Goal: Browse casually: Explore the website without a specific task or goal

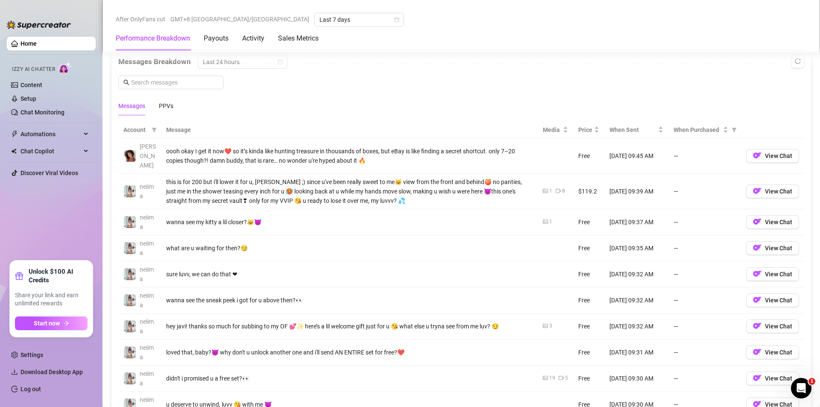
scroll to position [769, 0]
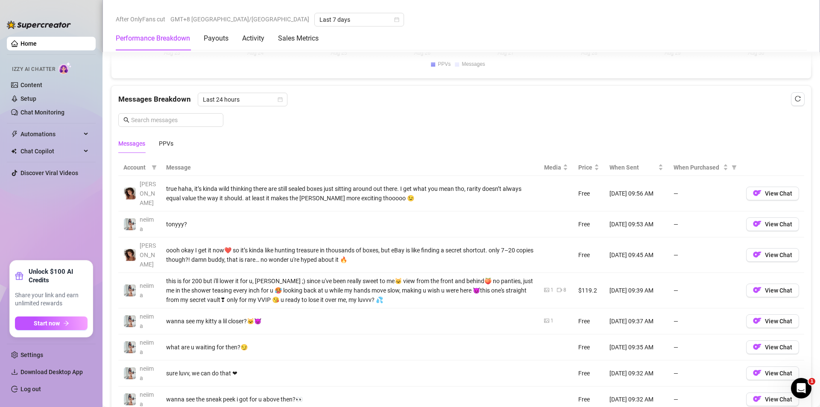
scroll to position [769, 0]
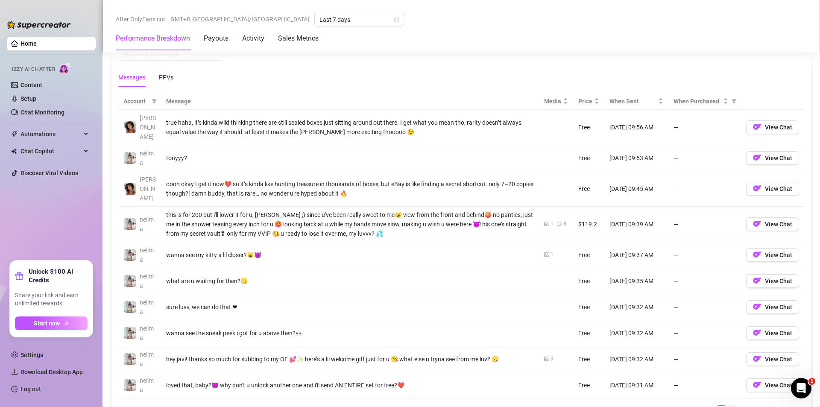
click at [727, 406] on link "2" at bounding box center [731, 410] width 9 height 9
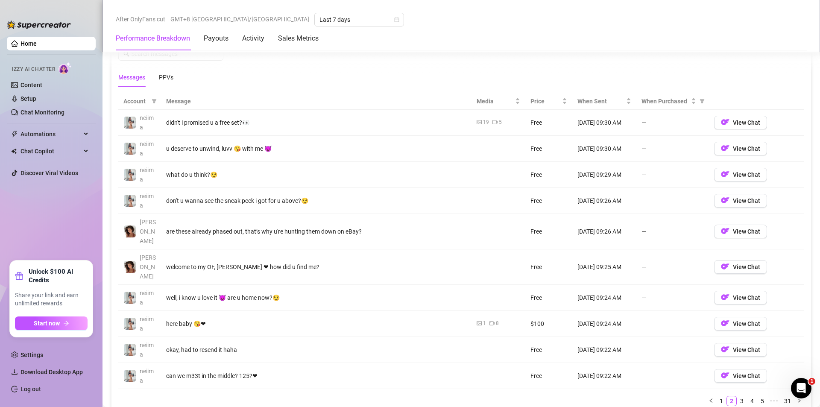
click at [737, 396] on link "3" at bounding box center [741, 400] width 9 height 9
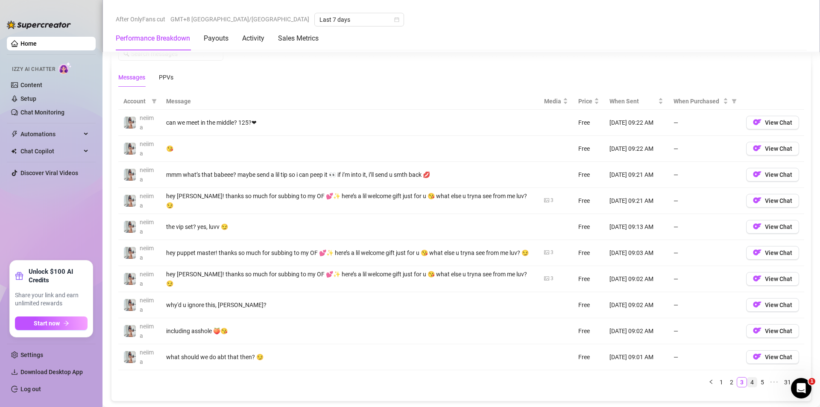
click at [748, 381] on link "4" at bounding box center [752, 382] width 9 height 9
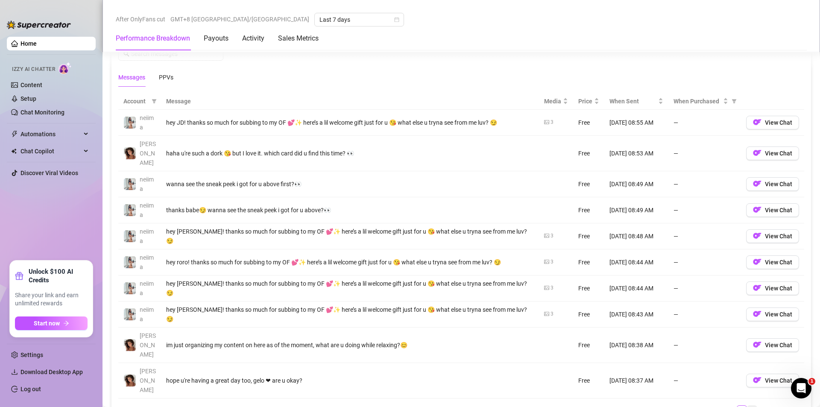
click at [748, 406] on link "5" at bounding box center [752, 410] width 9 height 9
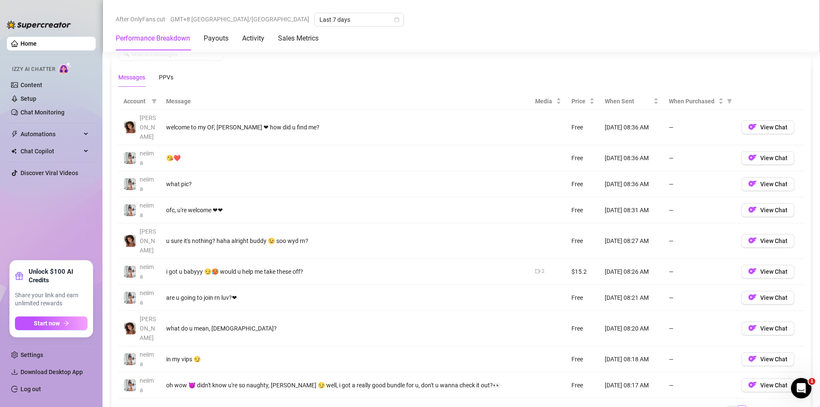
click at [727, 406] on link "4" at bounding box center [731, 410] width 9 height 9
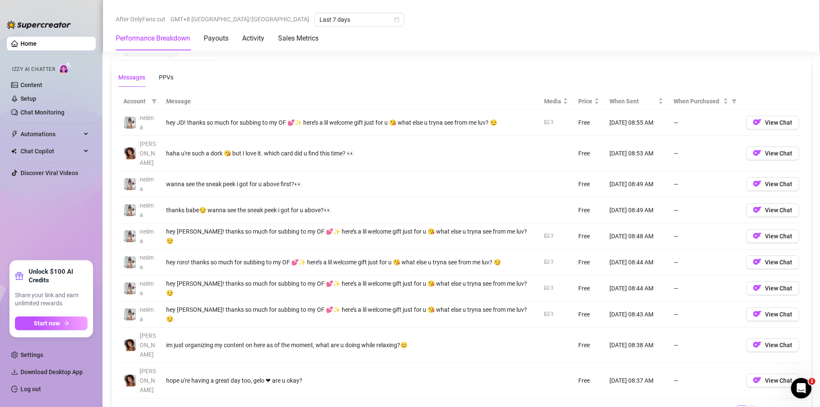
click at [748, 406] on link "5" at bounding box center [752, 410] width 9 height 9
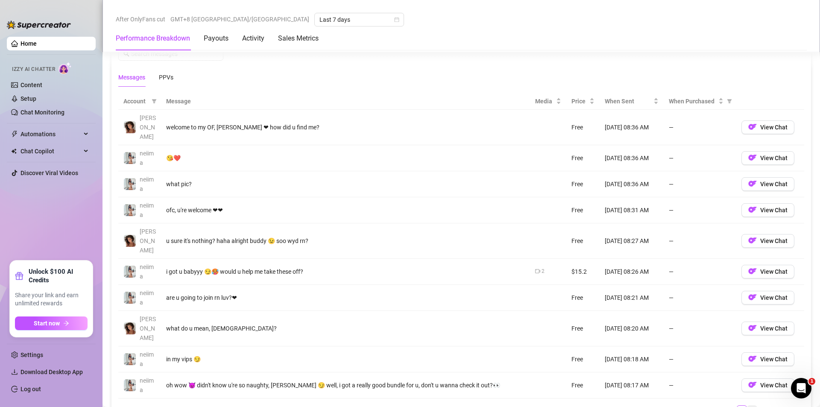
click at [748, 406] on link "6" at bounding box center [752, 410] width 9 height 9
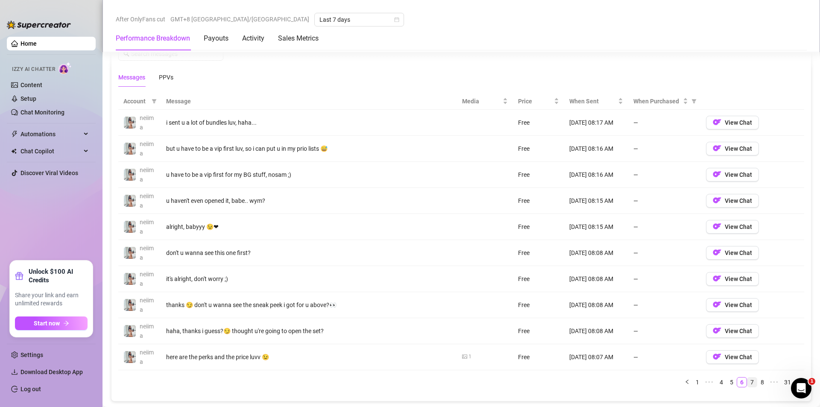
click at [748, 383] on link "7" at bounding box center [752, 382] width 9 height 9
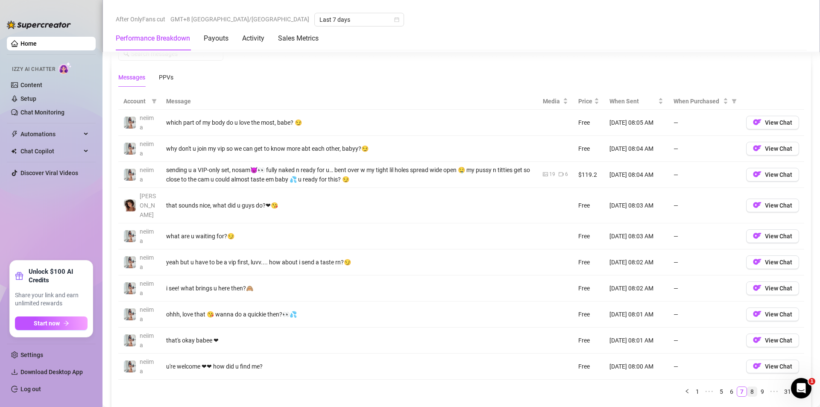
click at [748, 387] on link "8" at bounding box center [752, 391] width 9 height 9
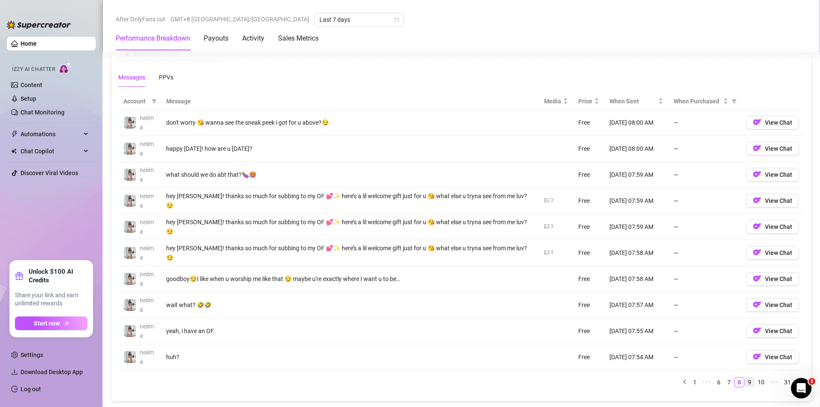
click at [748, 379] on link "9" at bounding box center [749, 382] width 9 height 9
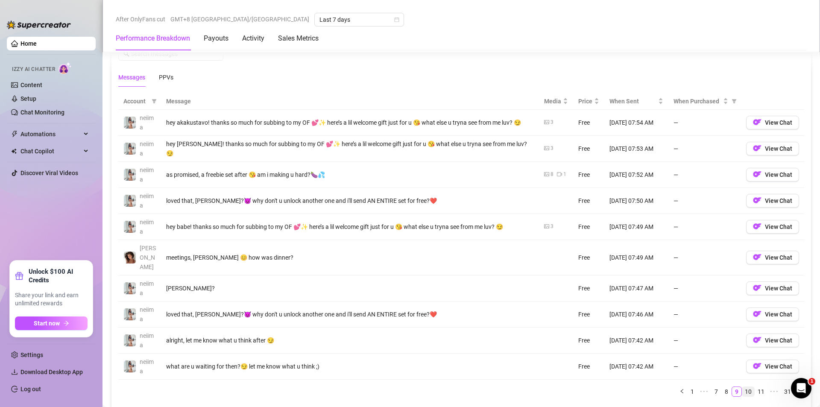
click at [748, 387] on link "10" at bounding box center [748, 391] width 12 height 9
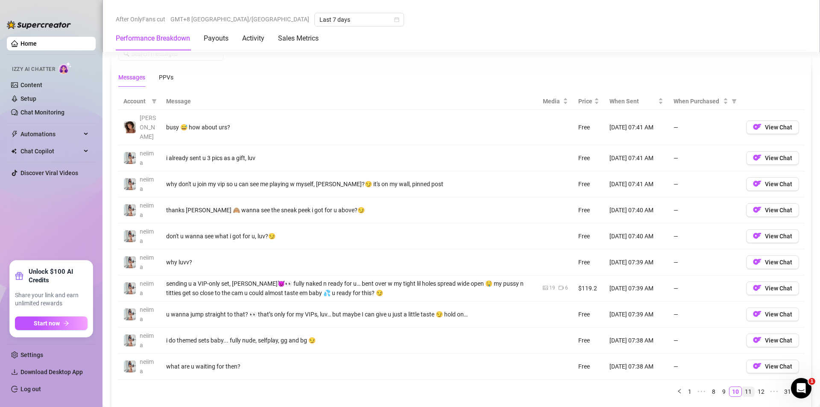
click at [748, 387] on link "11" at bounding box center [748, 391] width 12 height 9
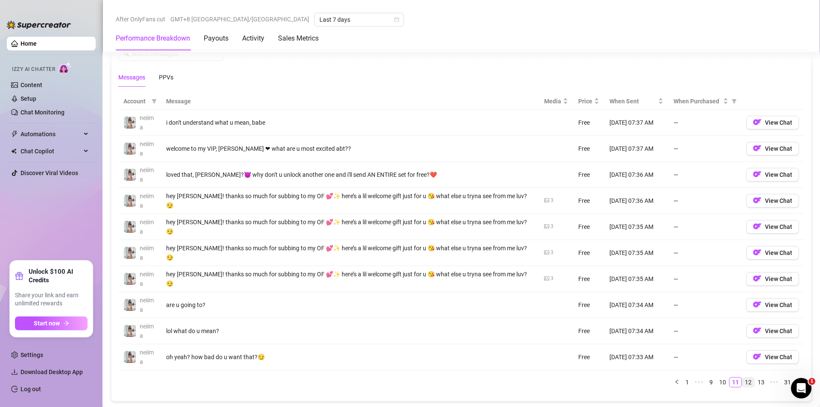
click at [748, 379] on link "12" at bounding box center [748, 382] width 12 height 9
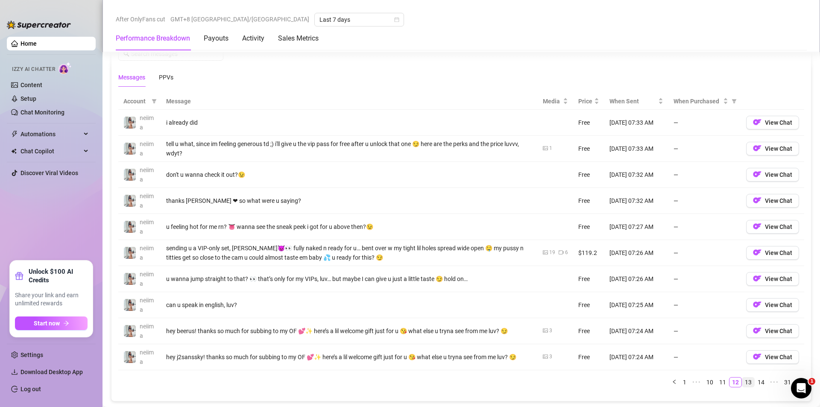
click at [742, 381] on link "13" at bounding box center [748, 382] width 12 height 9
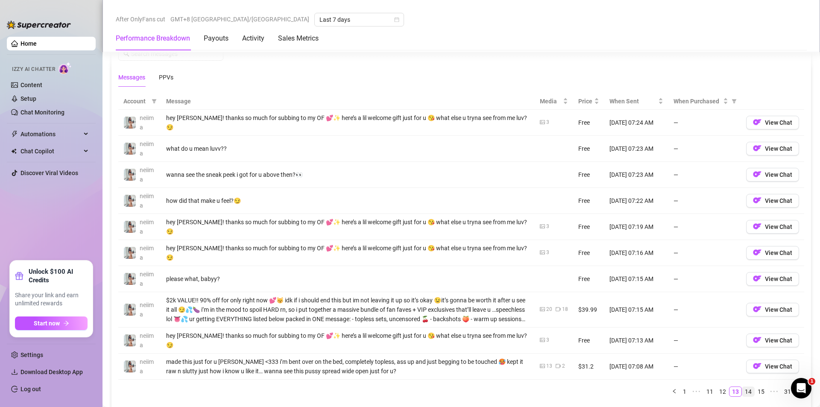
click at [745, 390] on link "14" at bounding box center [748, 391] width 12 height 9
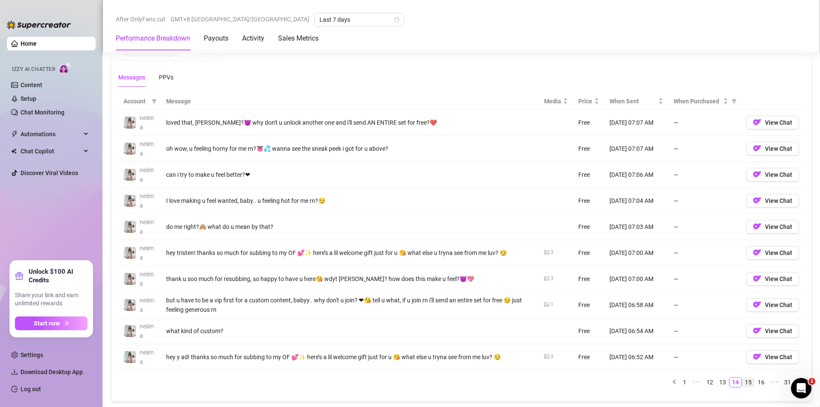
click at [742, 384] on link "15" at bounding box center [748, 382] width 12 height 9
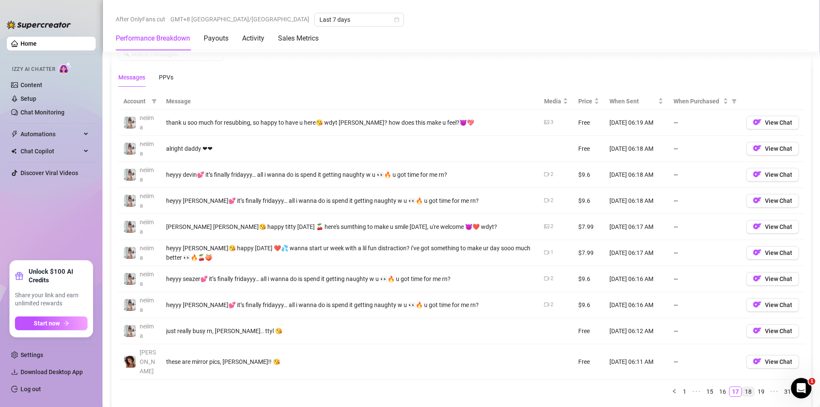
click at [746, 387] on link "18" at bounding box center [748, 391] width 12 height 9
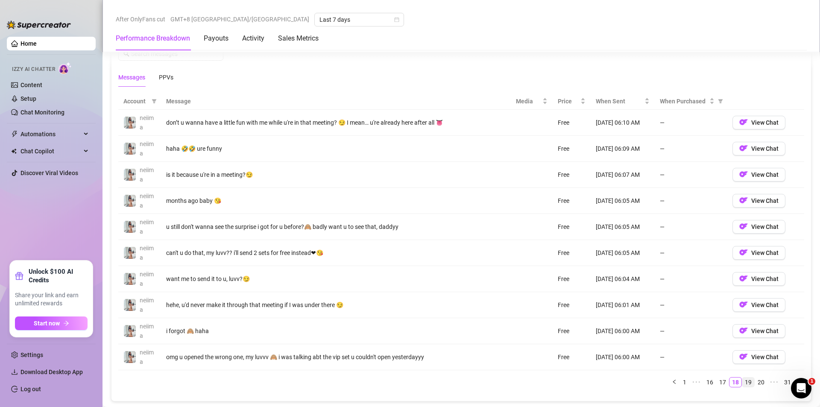
click at [743, 382] on link "19" at bounding box center [748, 382] width 12 height 9
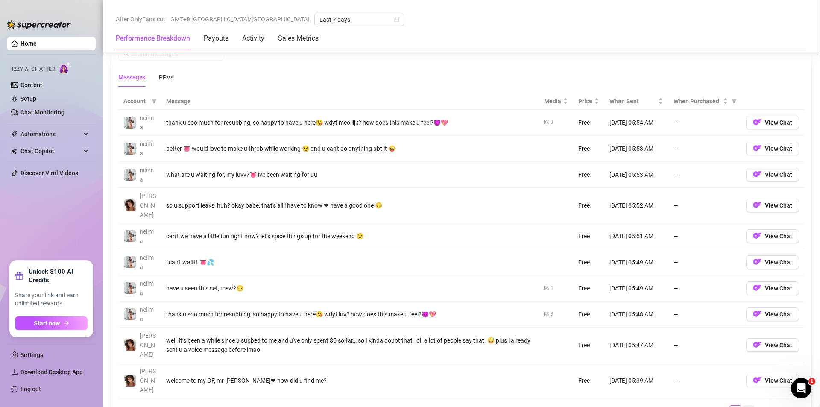
click at [742, 406] on link "20" at bounding box center [748, 410] width 12 height 9
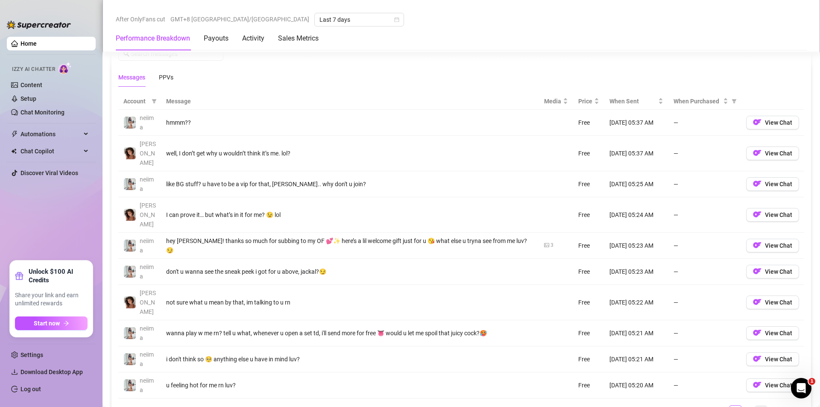
click at [755, 406] on link "22" at bounding box center [761, 410] width 12 height 9
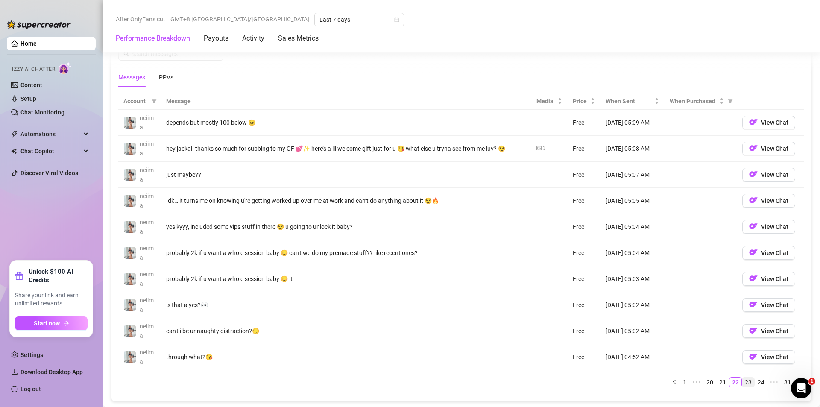
click at [743, 384] on link "23" at bounding box center [748, 382] width 12 height 9
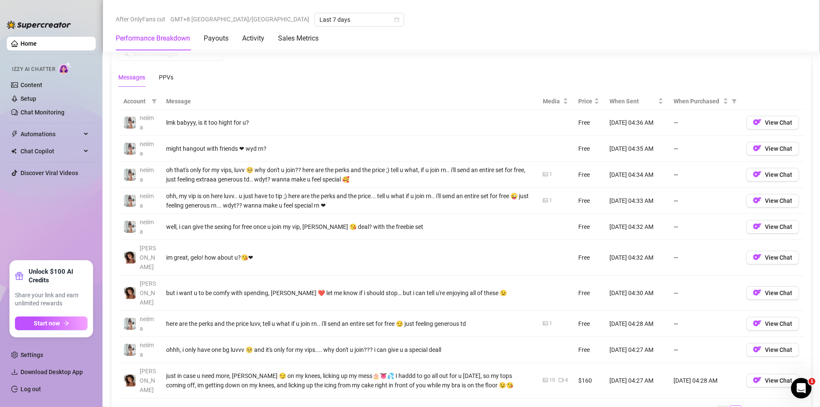
click at [719, 406] on link "23" at bounding box center [723, 410] width 12 height 9
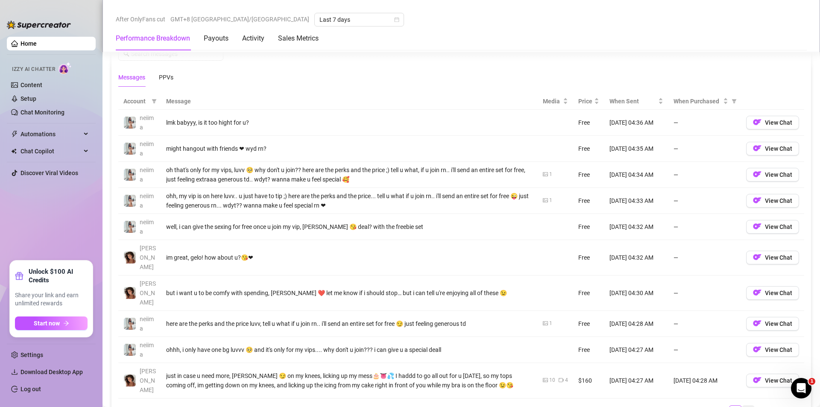
click at [747, 406] on link "25" at bounding box center [748, 410] width 12 height 9
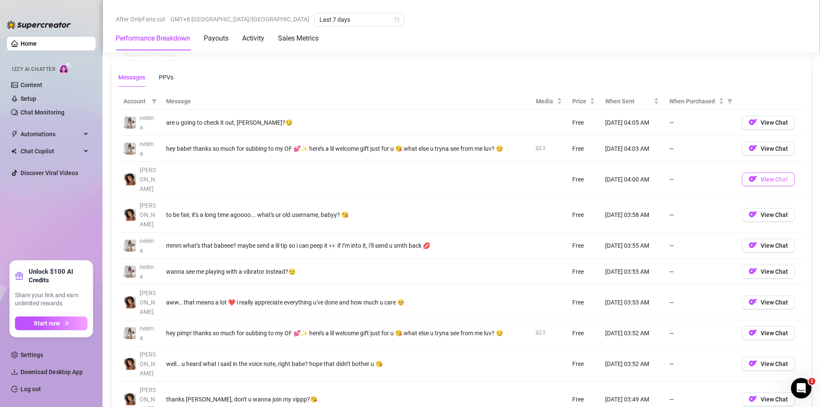
click at [753, 175] on img "button" at bounding box center [753, 179] width 9 height 9
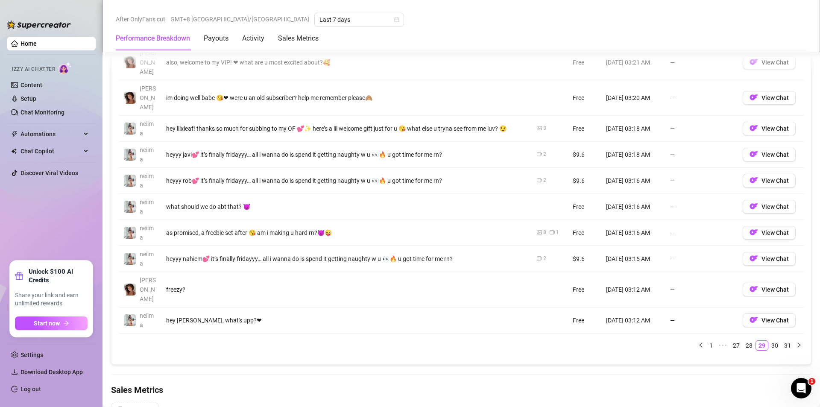
scroll to position [854, 0]
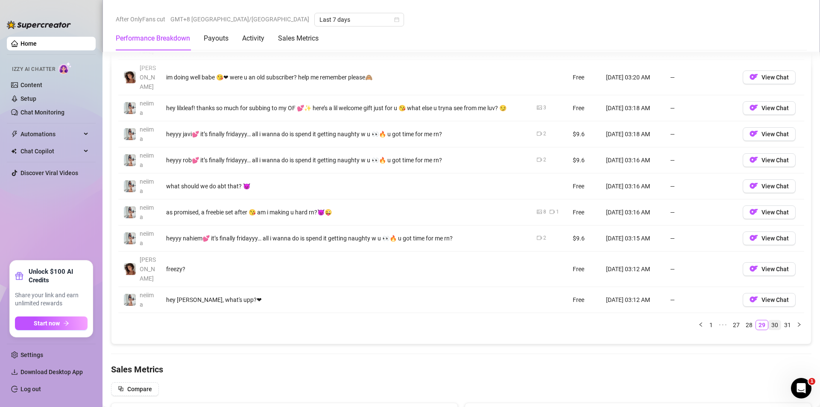
click at [769, 320] on link "30" at bounding box center [775, 324] width 12 height 9
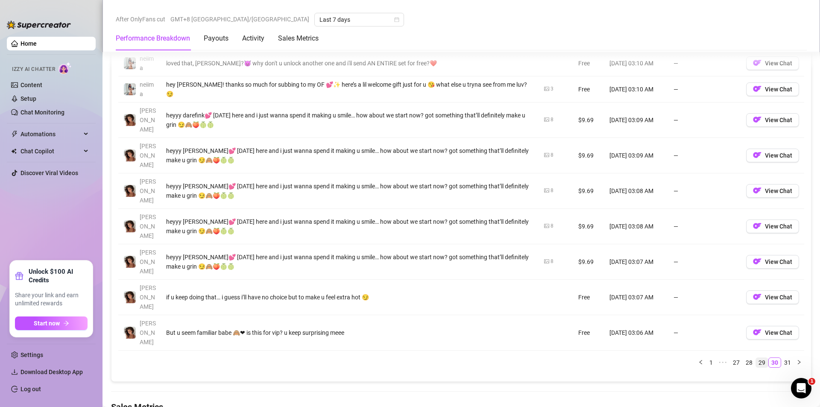
click at [756, 358] on link "29" at bounding box center [762, 362] width 12 height 9
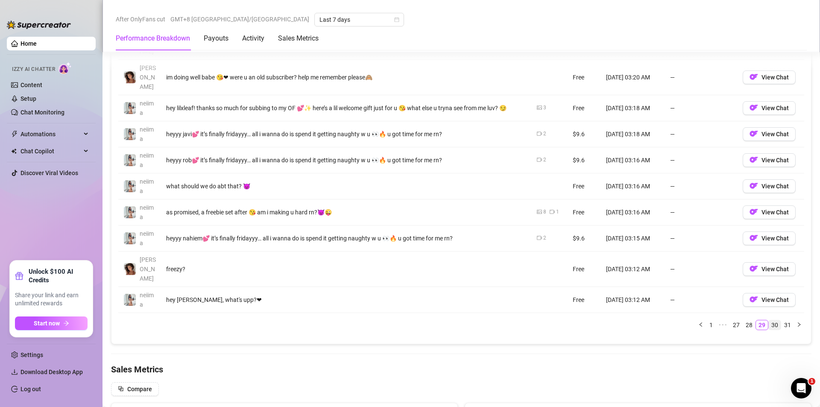
click at [769, 320] on link "30" at bounding box center [775, 324] width 12 height 9
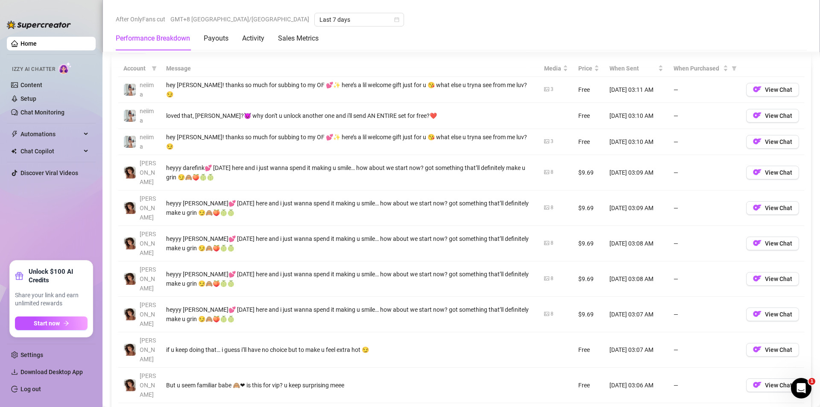
scroll to position [769, 0]
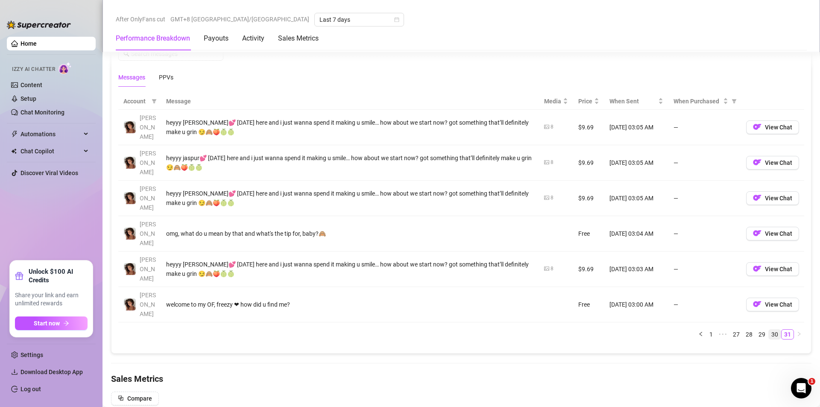
click at [769, 330] on link "30" at bounding box center [775, 334] width 12 height 9
